Goal: Task Accomplishment & Management: Manage account settings

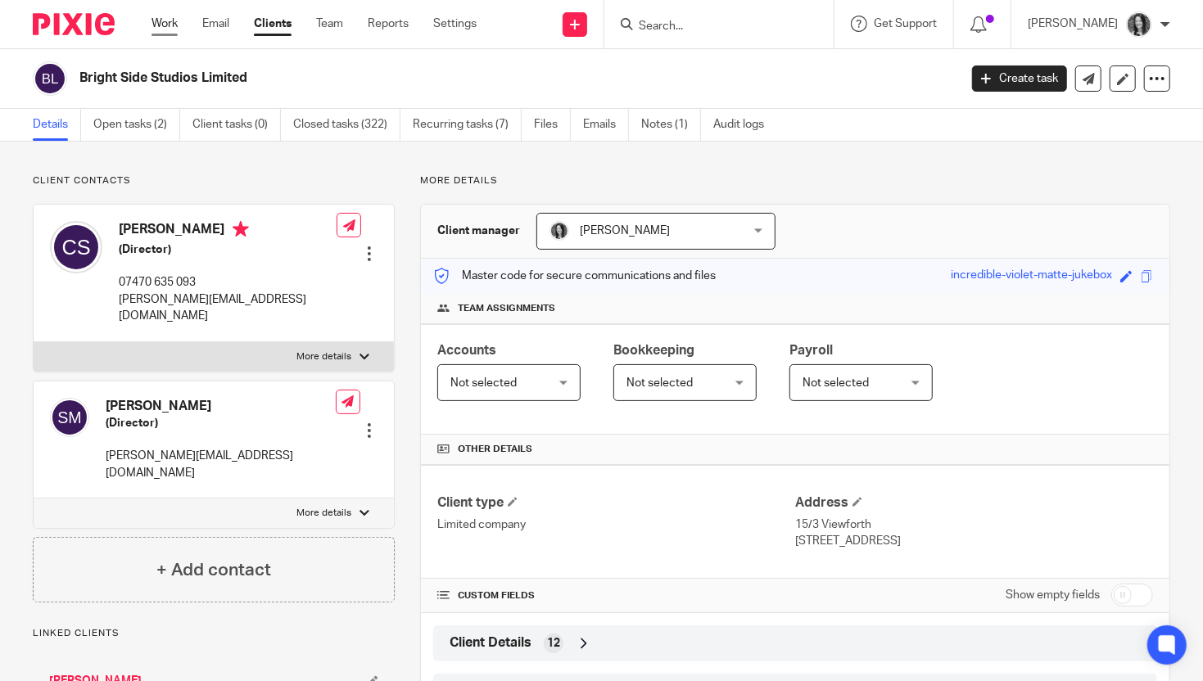
click at [169, 23] on link "Work" at bounding box center [165, 24] width 26 height 16
click at [144, 132] on link "Open tasks (2)" at bounding box center [136, 125] width 87 height 32
